Goal: Book appointment/travel/reservation

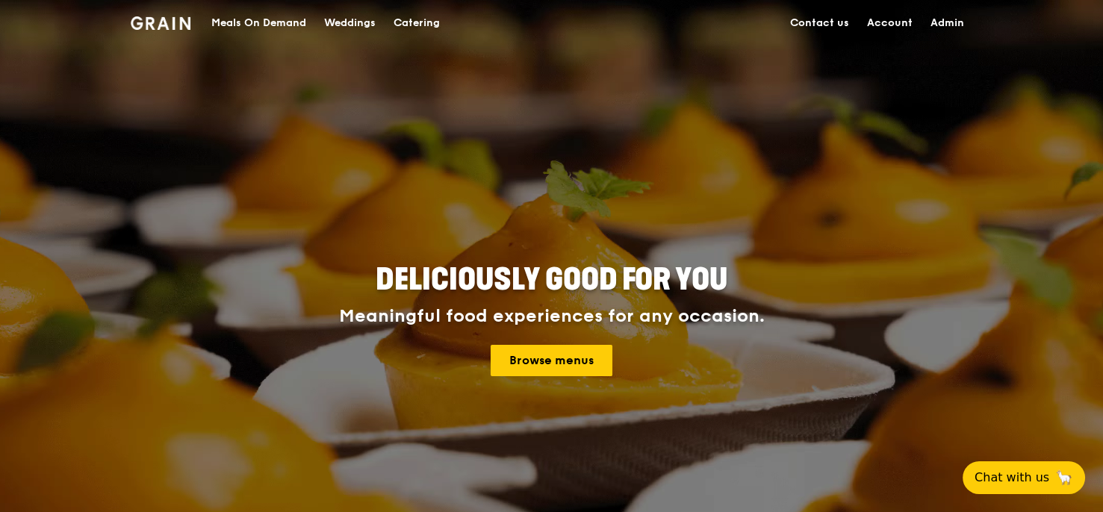
click at [443, 25] on link "Catering" at bounding box center [417, 23] width 64 height 45
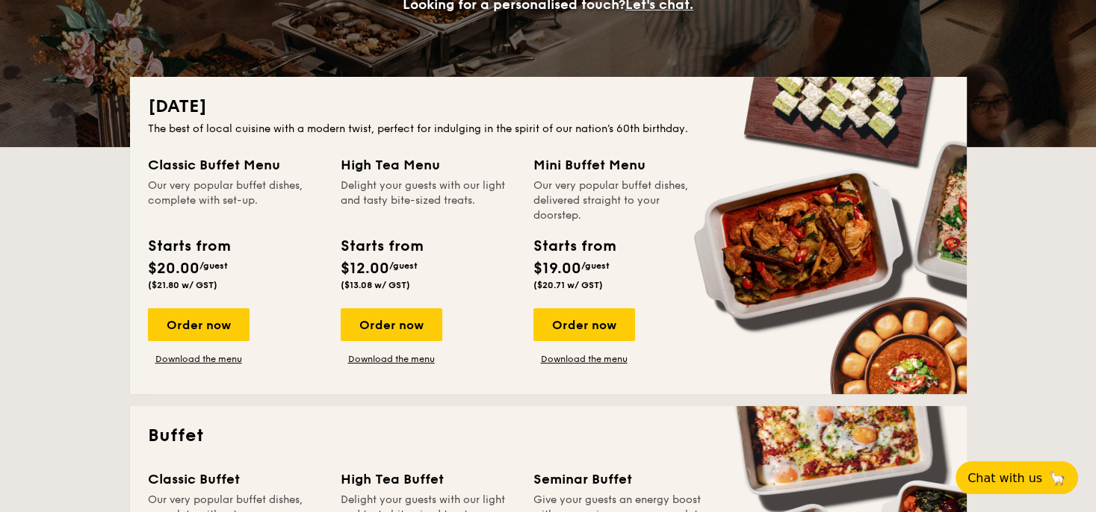
scroll to position [362, 0]
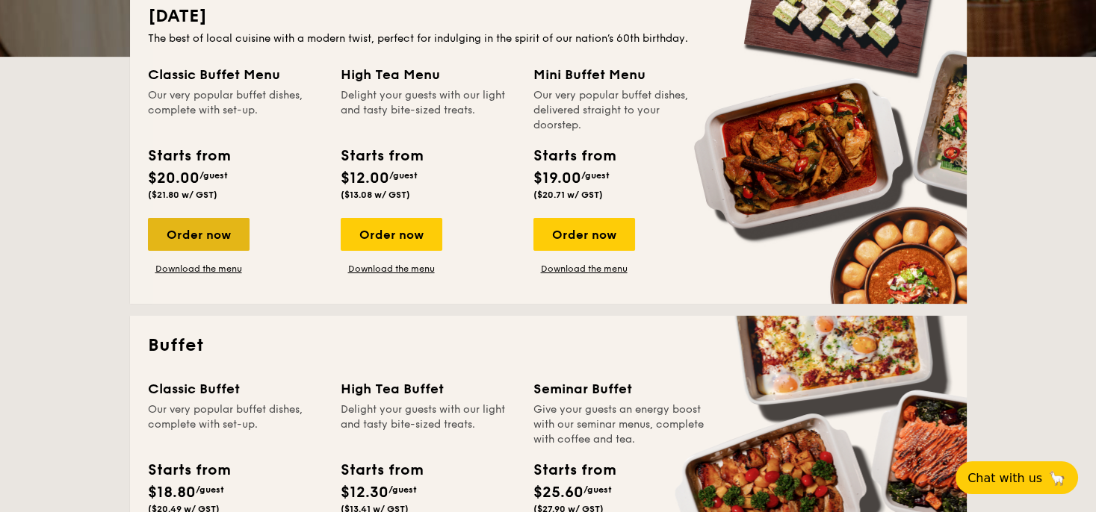
click at [206, 236] on div "Order now" at bounding box center [199, 234] width 102 height 33
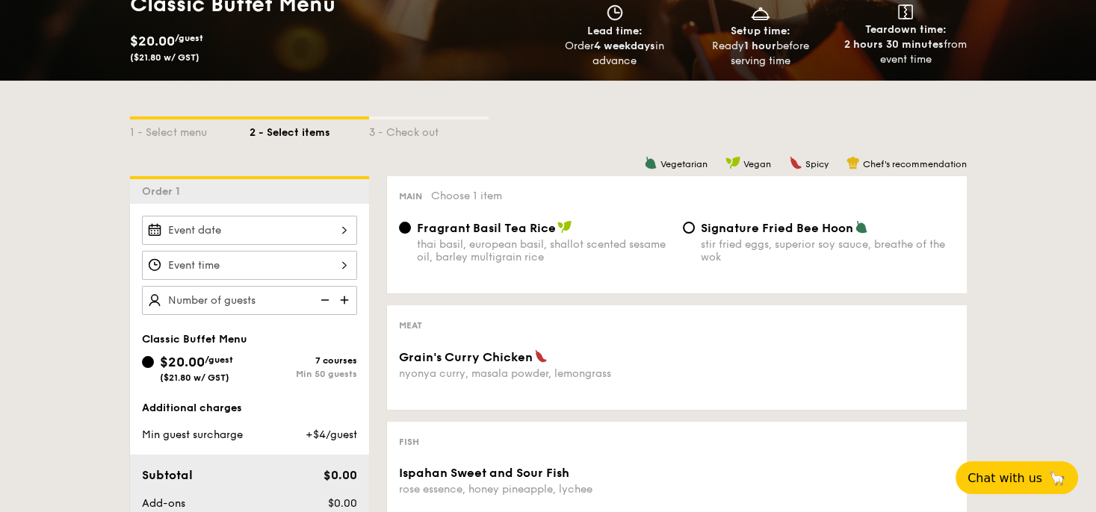
scroll to position [271, 0]
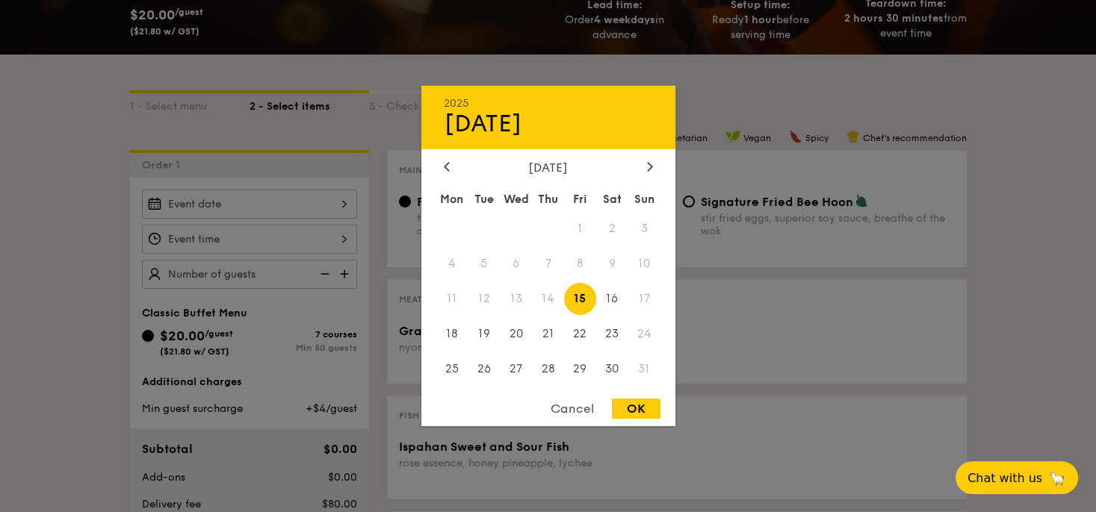
click at [310, 213] on div "2025 Aug 15 August 2025 Mon Tue Wed Thu Fri Sat Sun 1 2 3 4 5 6 7 8 9 10 11 12 …" at bounding box center [249, 204] width 215 height 29
click at [549, 362] on span "28" at bounding box center [548, 369] width 32 height 32
click at [644, 419] on div "OK" at bounding box center [636, 409] width 49 height 20
type input "Aug 28, 2025"
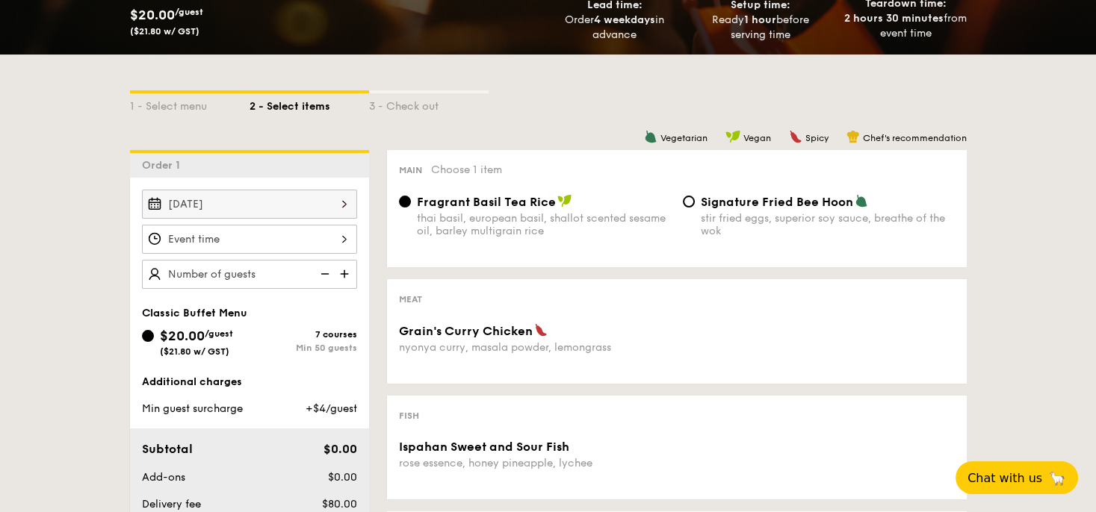
click at [323, 230] on div at bounding box center [249, 239] width 215 height 29
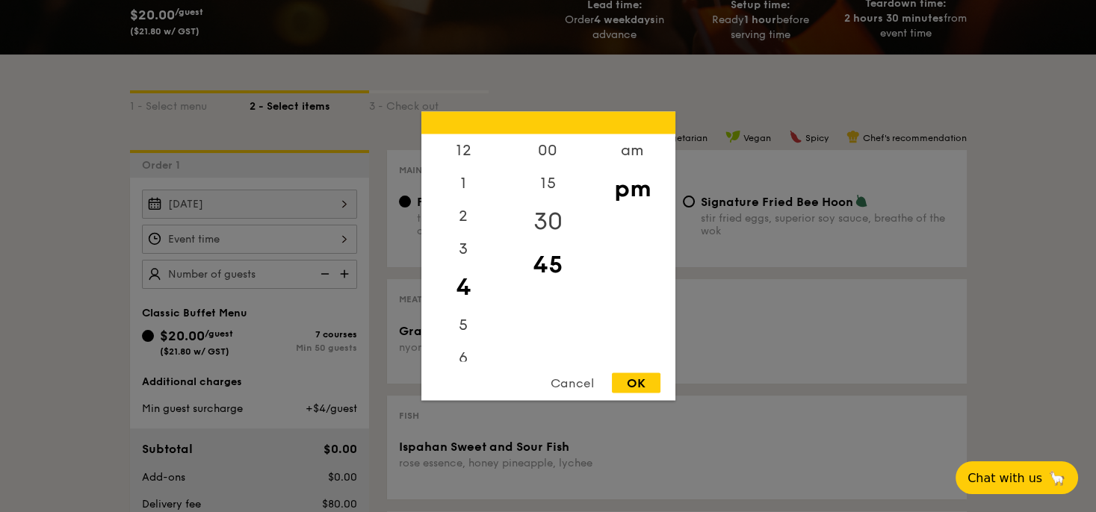
click at [559, 216] on div "30" at bounding box center [548, 221] width 84 height 43
click at [547, 144] on div "00" at bounding box center [548, 155] width 84 height 43
click at [642, 387] on div "OK" at bounding box center [636, 384] width 49 height 20
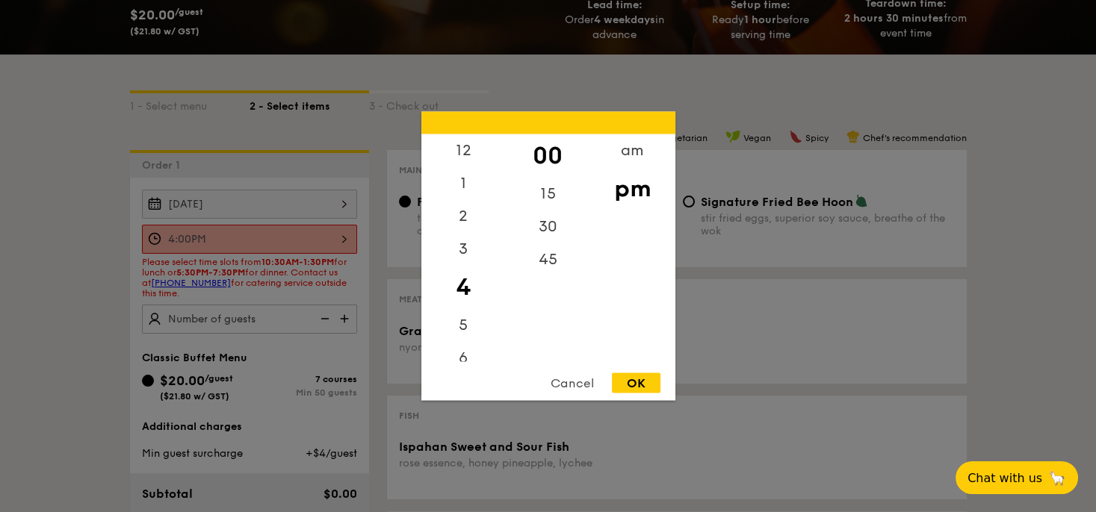
click at [346, 242] on div "4:00PM 12 1 2 3 4 5 6 7 8 9 10 11 00 15 30 45 am pm Cancel OK" at bounding box center [249, 239] width 215 height 29
click at [472, 323] on div "5" at bounding box center [463, 330] width 84 height 43
click at [551, 236] on div "30" at bounding box center [548, 232] width 84 height 43
click at [634, 377] on div "OK" at bounding box center [636, 384] width 49 height 20
type input "5:30PM"
